Goal: Task Accomplishment & Management: Use online tool/utility

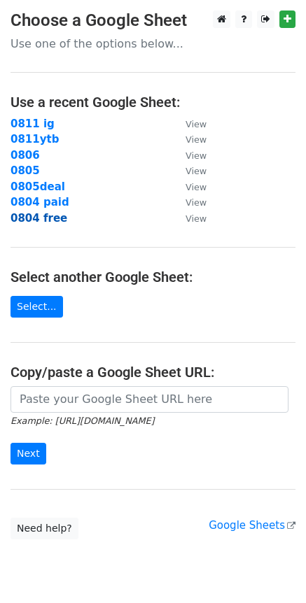
click at [48, 218] on strong "0804 free" at bounding box center [39, 218] width 57 height 13
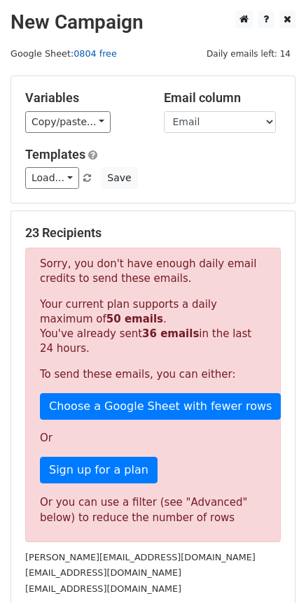
click at [92, 53] on link "0804 free" at bounding box center [95, 53] width 43 height 11
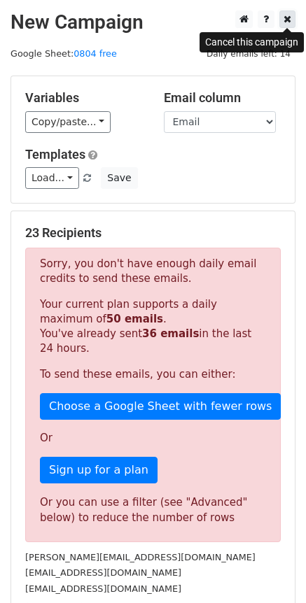
click at [291, 17] on link at bounding box center [287, 20] width 16 height 18
click at [286, 18] on icon at bounding box center [288, 19] width 8 height 10
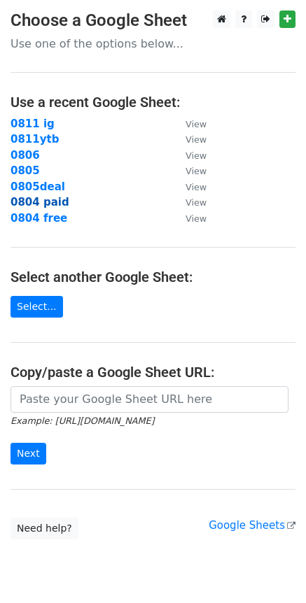
click at [40, 203] on strong "0804 paid" at bounding box center [40, 202] width 59 height 13
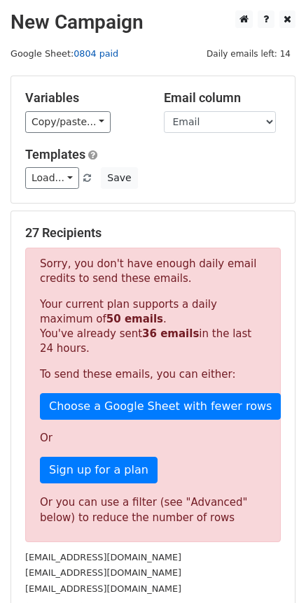
click at [97, 52] on link "0804 paid" at bounding box center [96, 53] width 45 height 11
